Goal: Information Seeking & Learning: Understand process/instructions

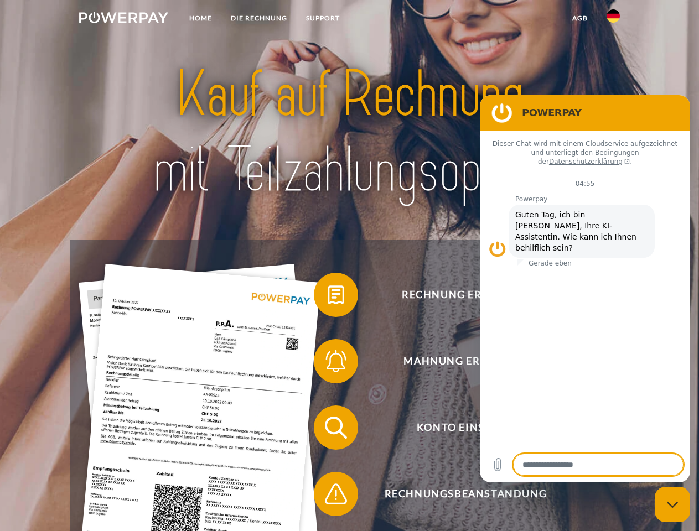
click at [123, 19] on img at bounding box center [123, 17] width 89 height 11
click at [613, 19] on img at bounding box center [612, 15] width 13 height 13
click at [579, 18] on link "agb" at bounding box center [580, 18] width 34 height 20
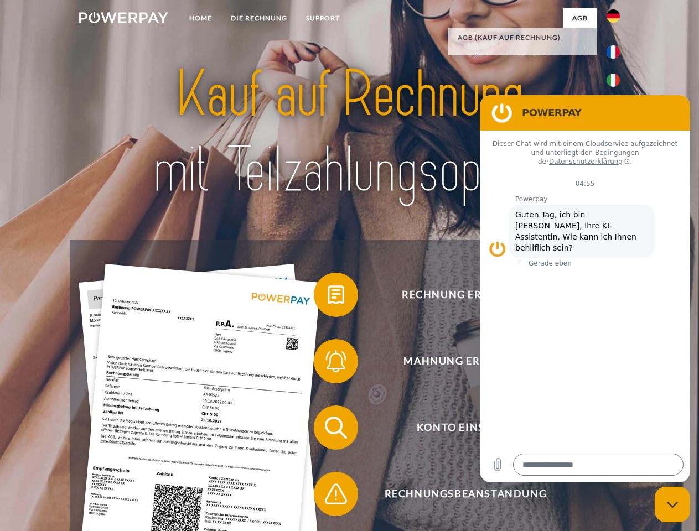
click at [328, 297] on span at bounding box center [319, 294] width 55 height 55
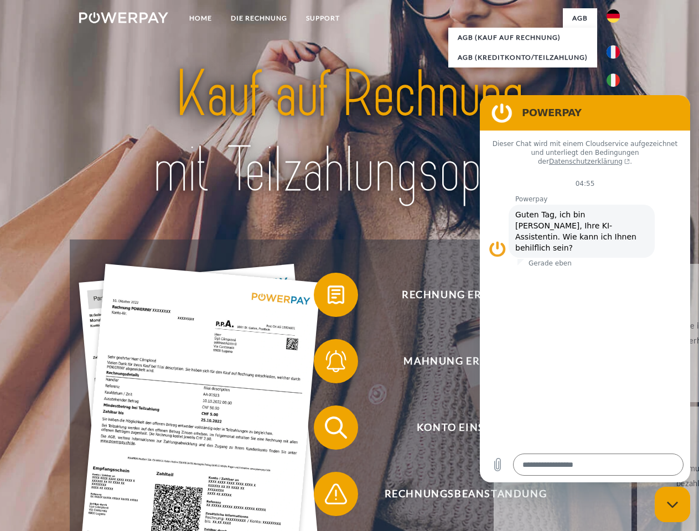
click at [328, 364] on span at bounding box center [319, 361] width 55 height 55
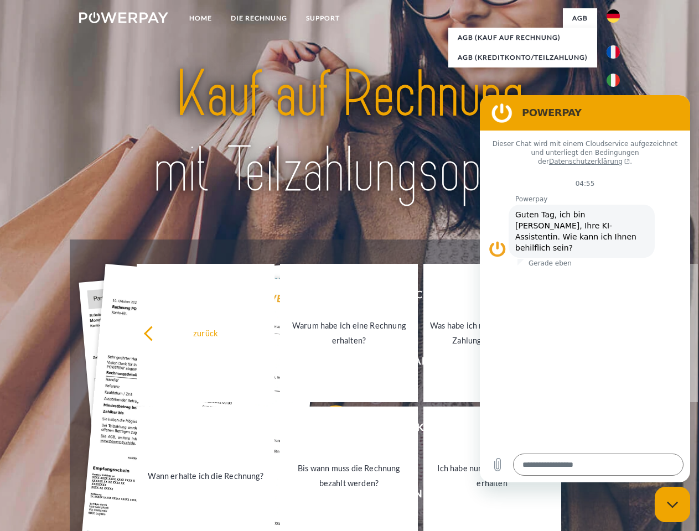
click at [328, 430] on link "Bis wann muss die Rechnung bezahlt werden?" at bounding box center [349, 476] width 138 height 138
click at [328, 496] on span at bounding box center [319, 493] width 55 height 55
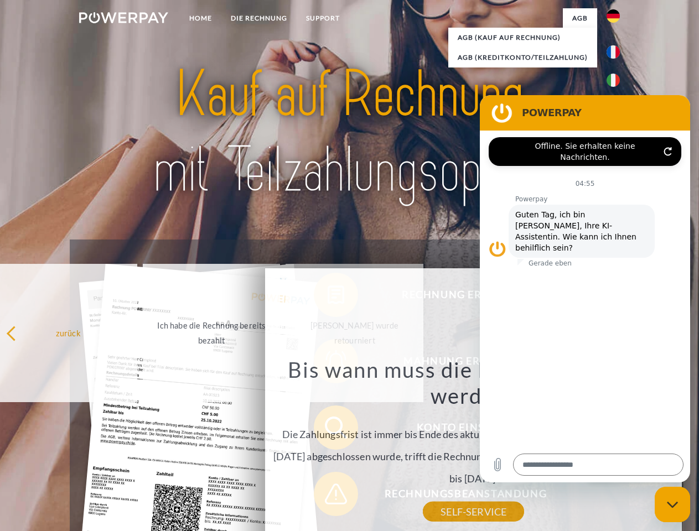
click at [672, 505] on icon "Messaging-Fenster schließen" at bounding box center [673, 504] width 12 height 7
type textarea "*"
